Goal: Complete application form

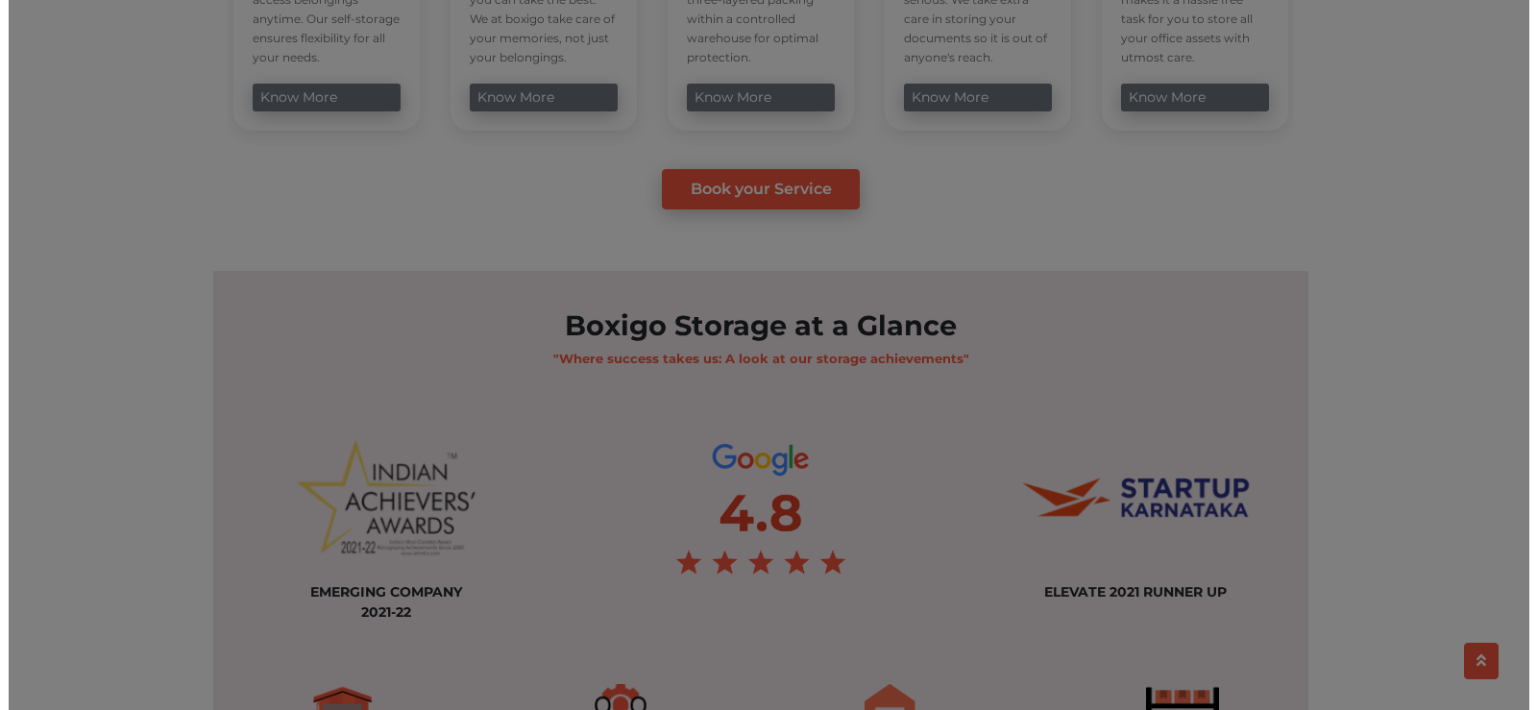
scroll to position [1441, 0]
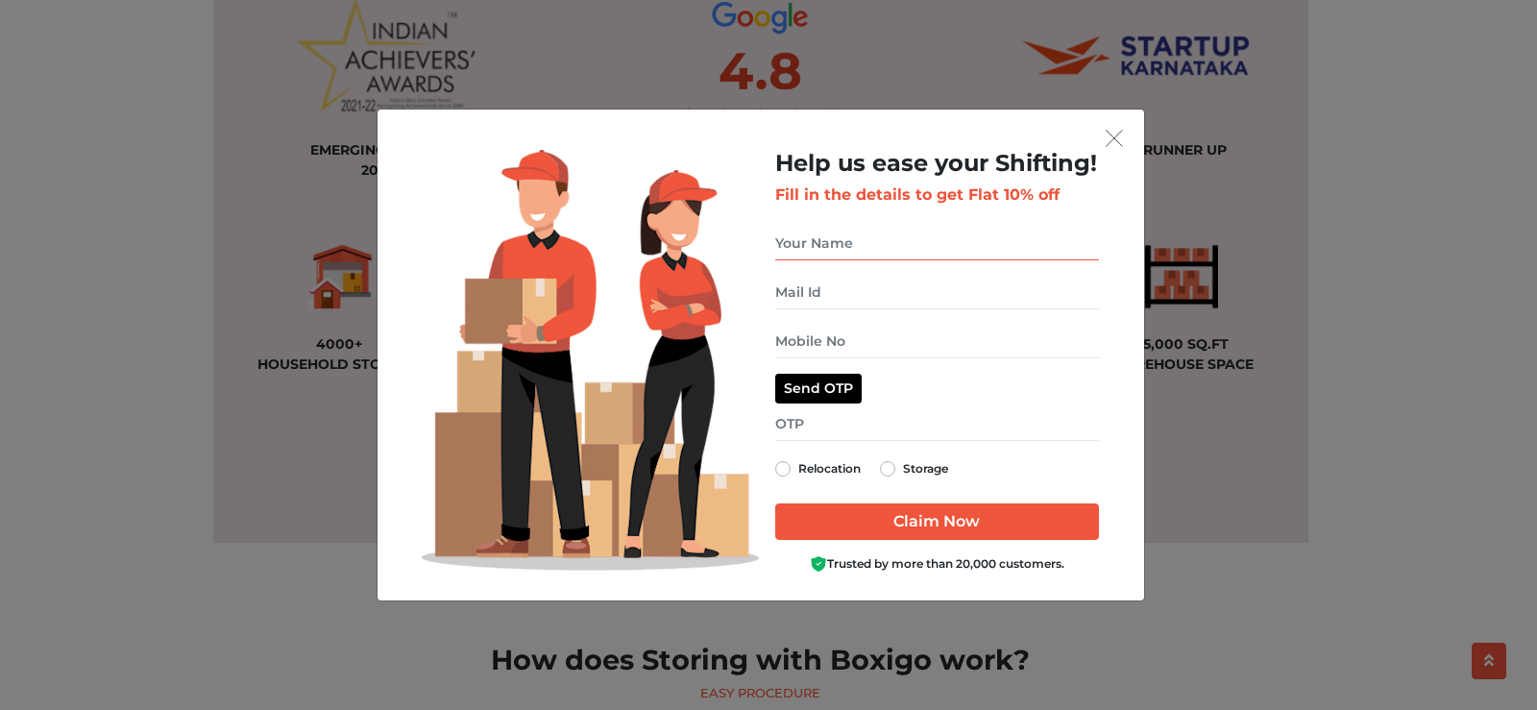
click at [1004, 245] on input "get free quote dialog" at bounding box center [937, 244] width 324 height 34
type input "sai mahadesh"
click at [927, 301] on input "get free quote dialog" at bounding box center [937, 293] width 324 height 34
type input "b"
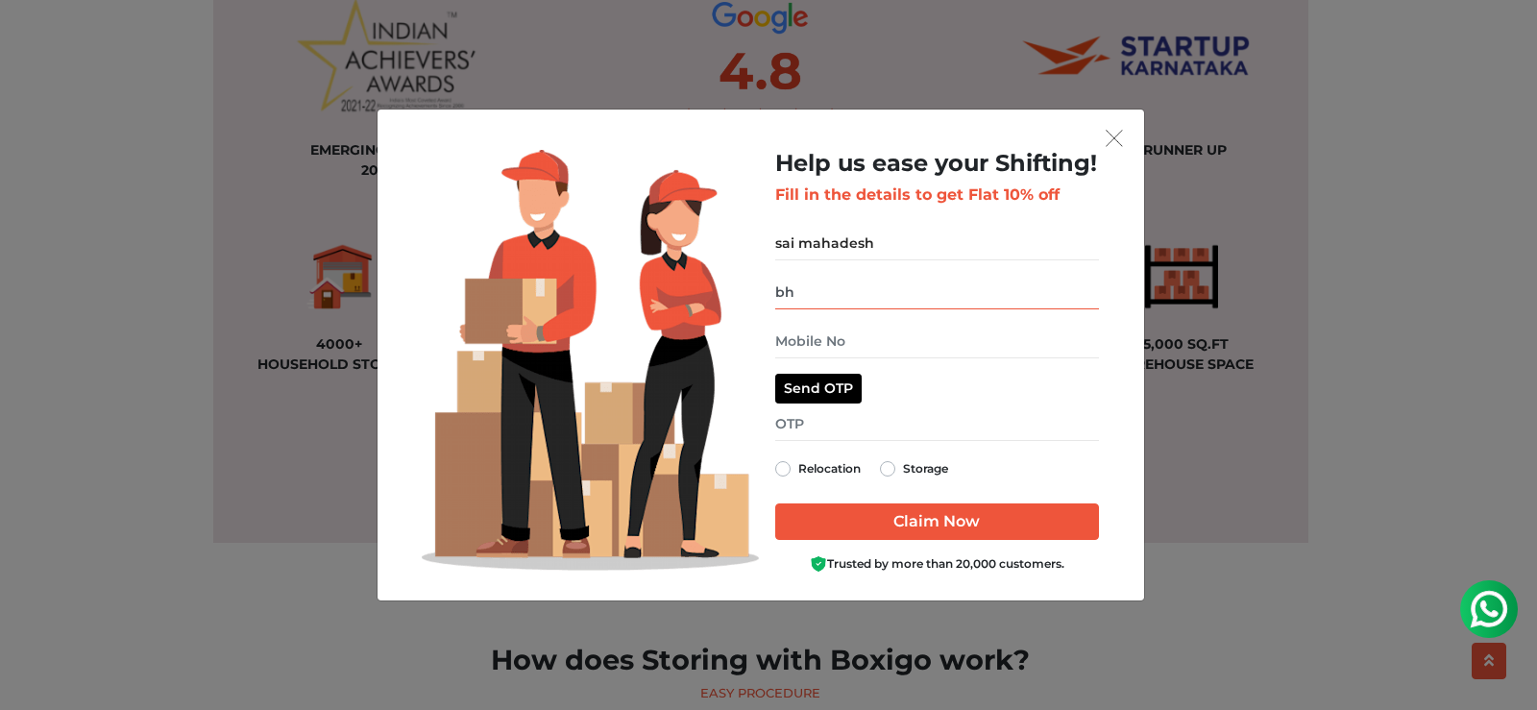
type input "b"
type input "[EMAIL_ADDRESS][DOMAIN_NAME]"
click at [898, 341] on input "get free quote dialog" at bounding box center [937, 342] width 324 height 34
click at [893, 465] on div "Help us ease your Shifting! Fill in the details to get Flat 10% off sai mahades…" at bounding box center [937, 362] width 324 height 424
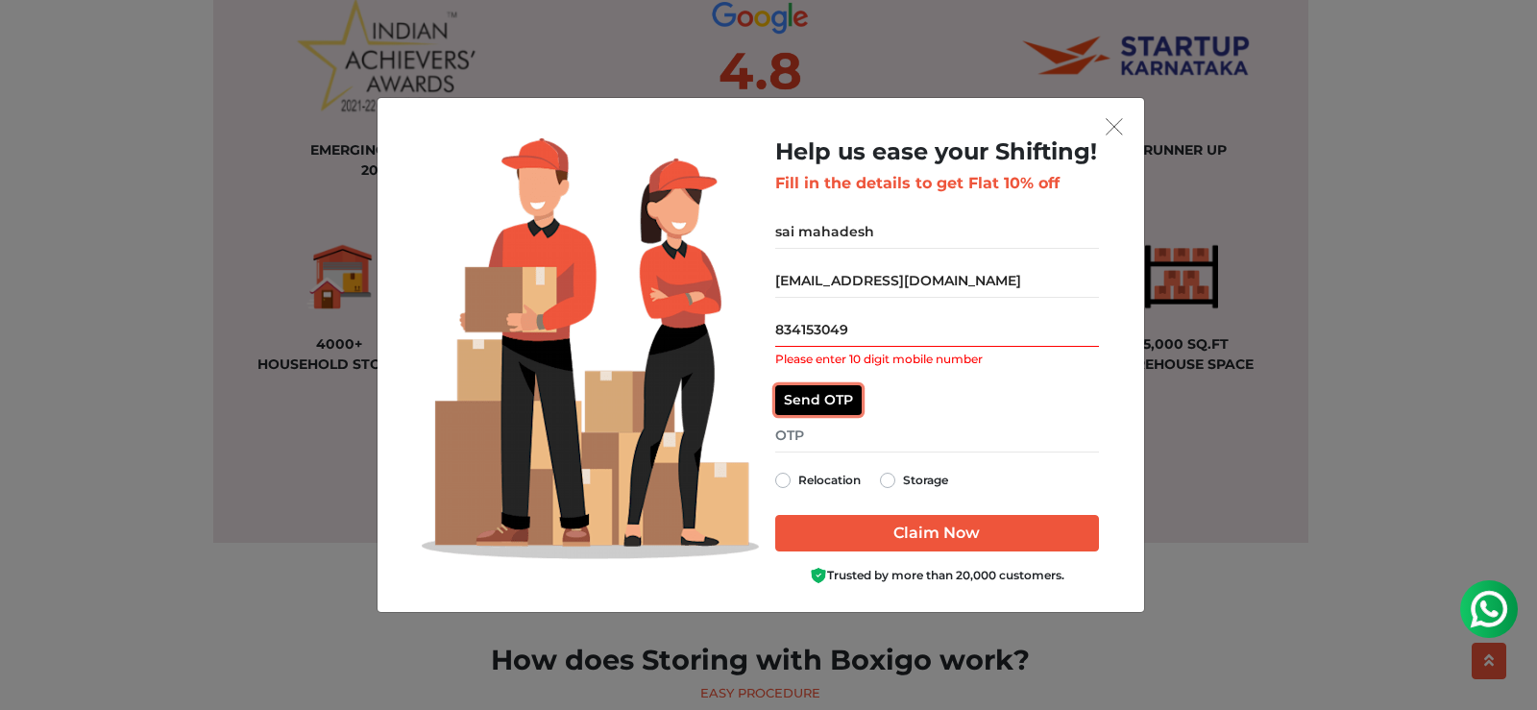
click at [829, 389] on button "Send OTP" at bounding box center [818, 400] width 86 height 30
click at [845, 445] on input "get free quote dialog" at bounding box center [937, 436] width 324 height 34
click at [820, 329] on input "834153049" at bounding box center [937, 330] width 324 height 34
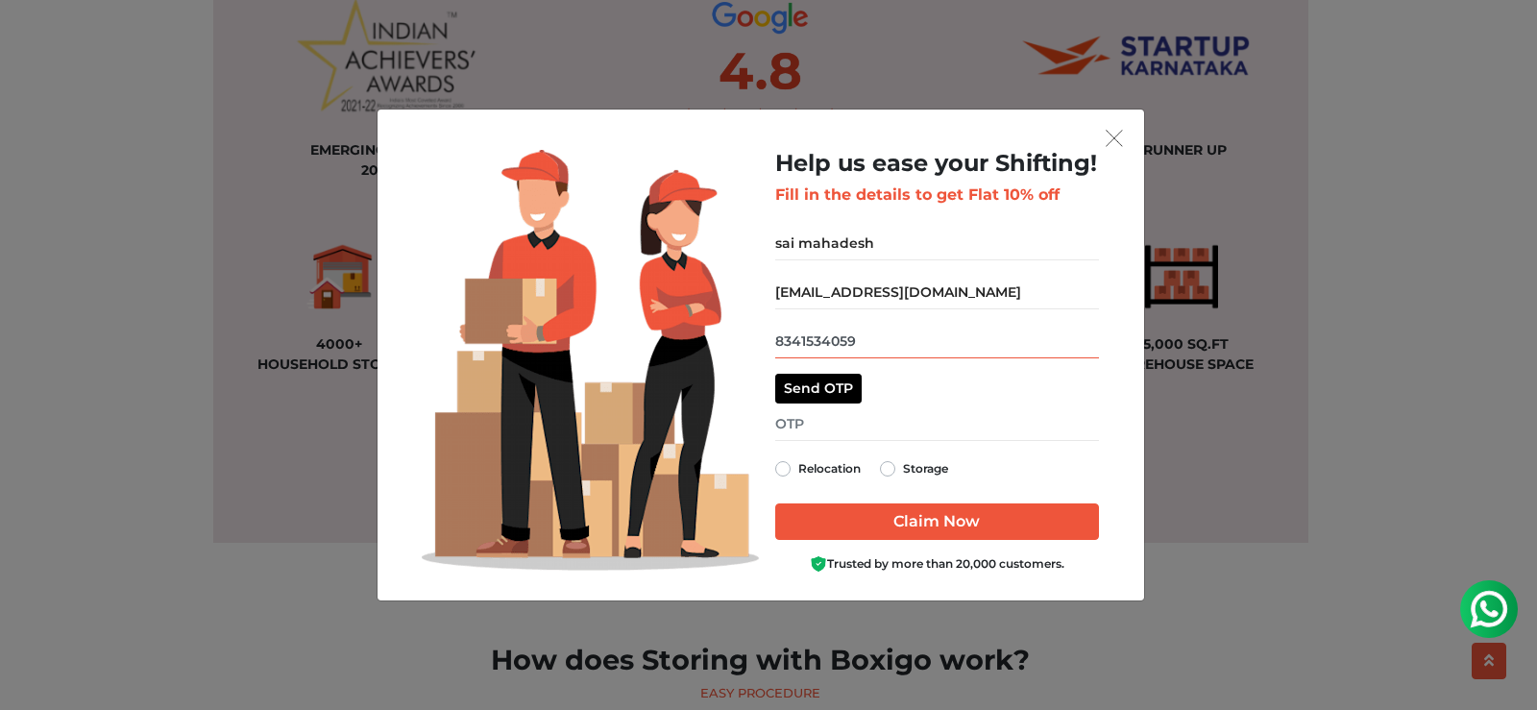
type input "8341534059"
click at [838, 408] on input "get free quote dialog" at bounding box center [937, 424] width 324 height 34
click at [840, 392] on button "Send OTP" at bounding box center [818, 389] width 86 height 30
click at [931, 430] on input "get free quote dialog" at bounding box center [937, 424] width 324 height 34
type input "7503"
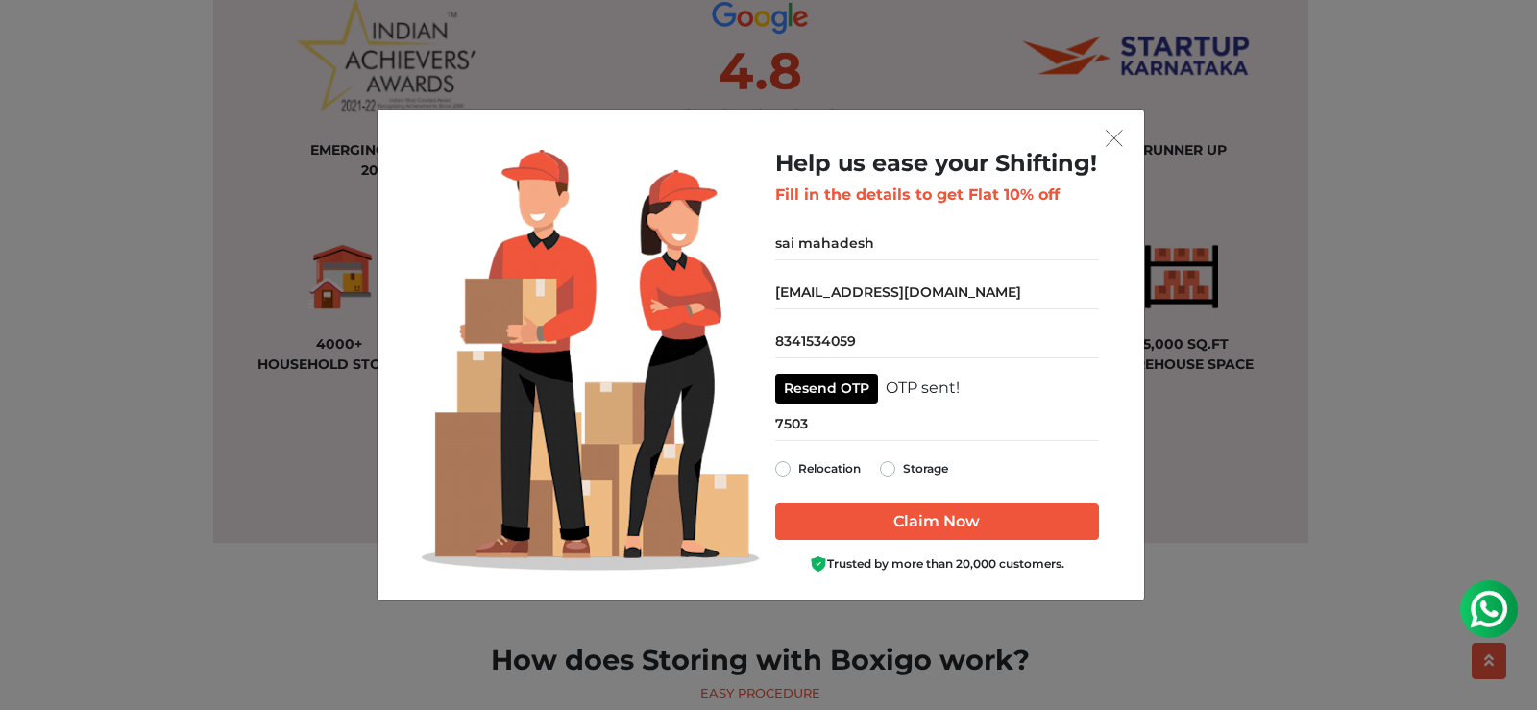
click at [902, 461] on div "Storage" at bounding box center [914, 468] width 68 height 23
click at [903, 468] on label "Storage" at bounding box center [925, 468] width 45 height 23
click at [890, 468] on input "Storage" at bounding box center [887, 466] width 15 height 19
radio input "true"
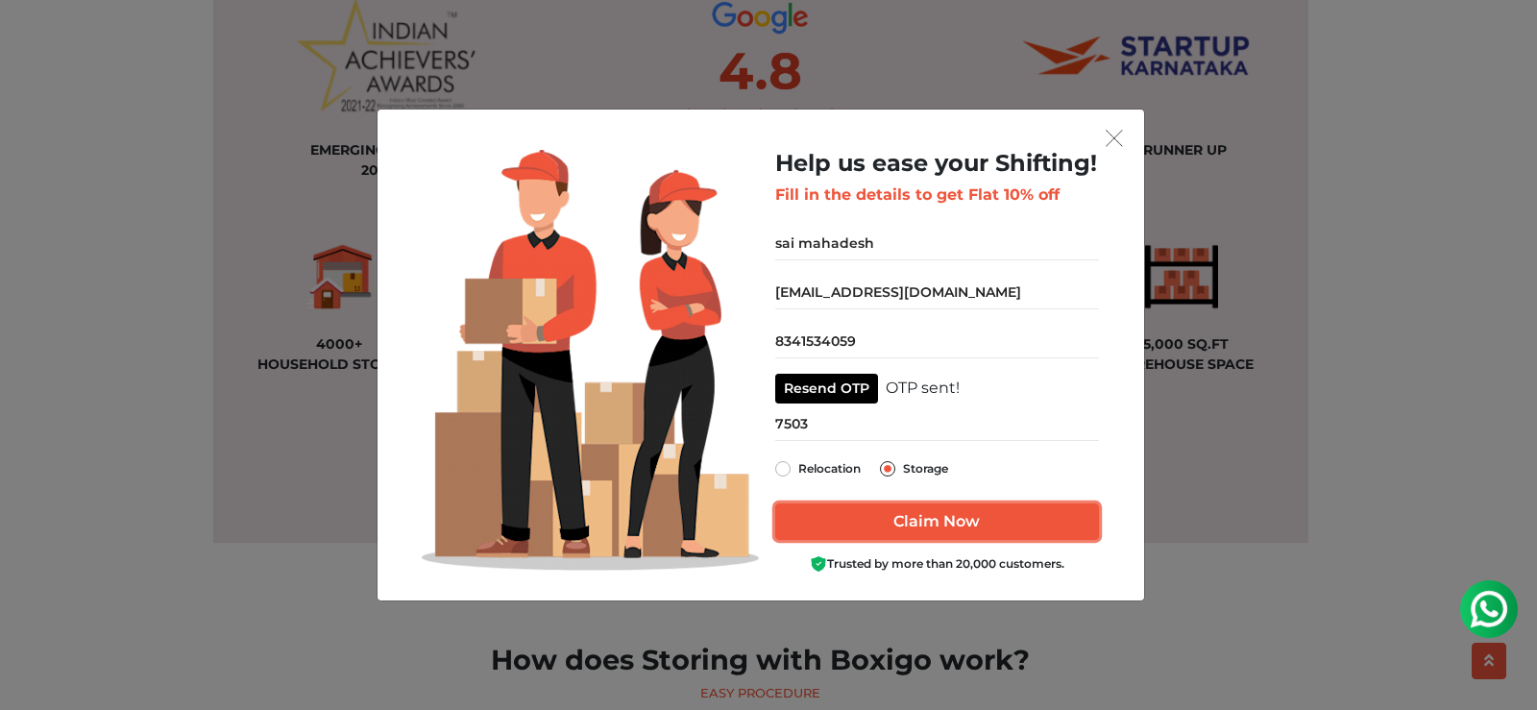
click at [900, 511] on input "Claim Now" at bounding box center [937, 521] width 324 height 37
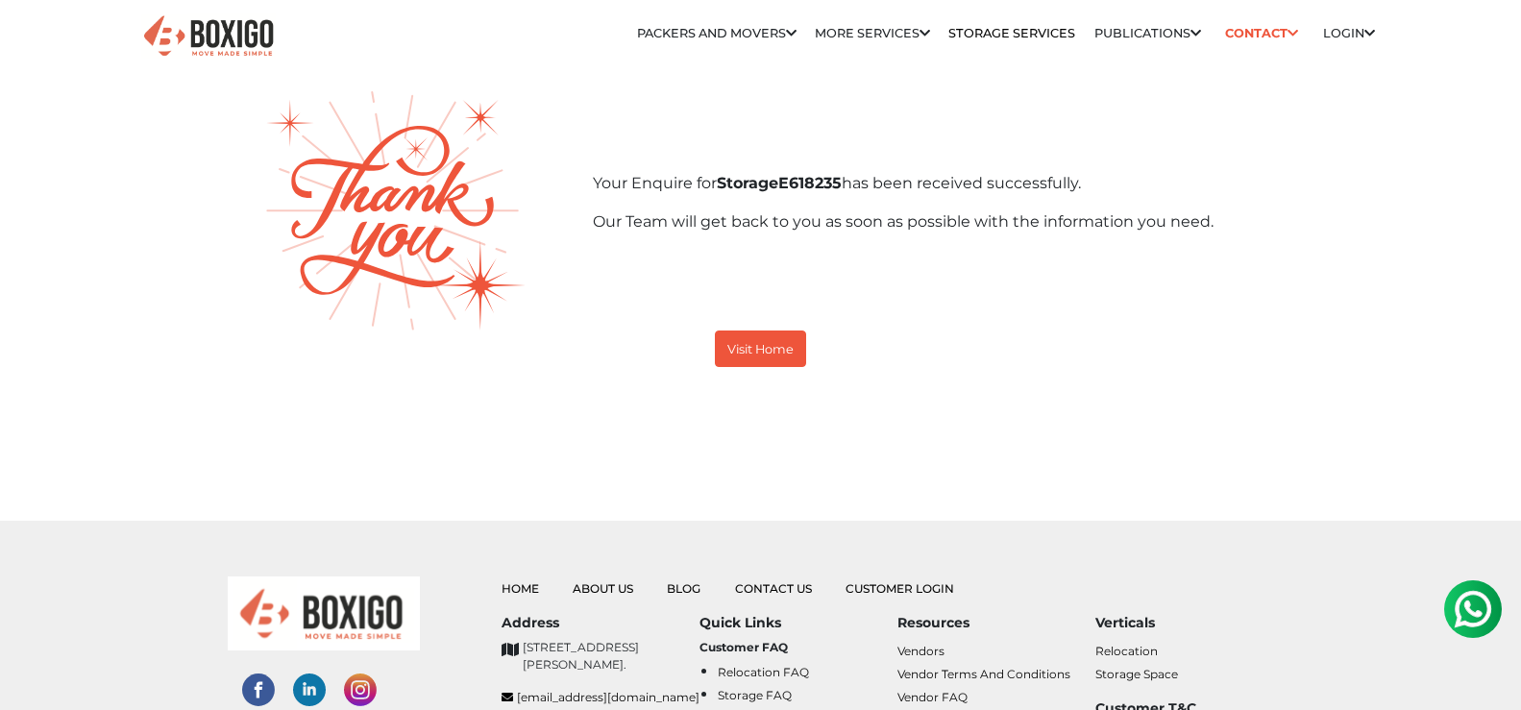
click at [1469, 615] on img at bounding box center [1472, 609] width 38 height 38
